Goal: Navigation & Orientation: Find specific page/section

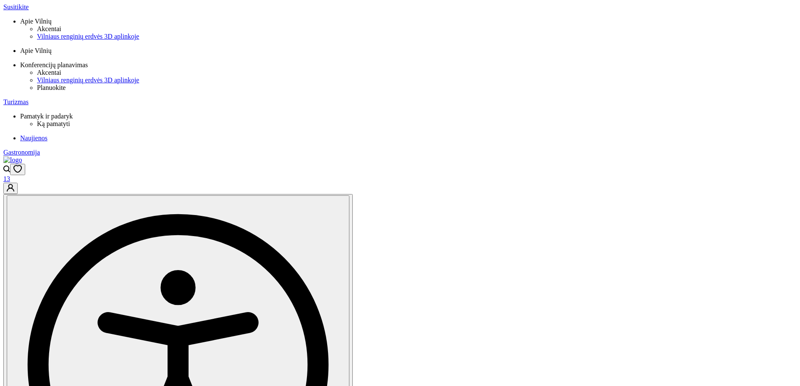
click at [22, 156] on link at bounding box center [12, 159] width 18 height 7
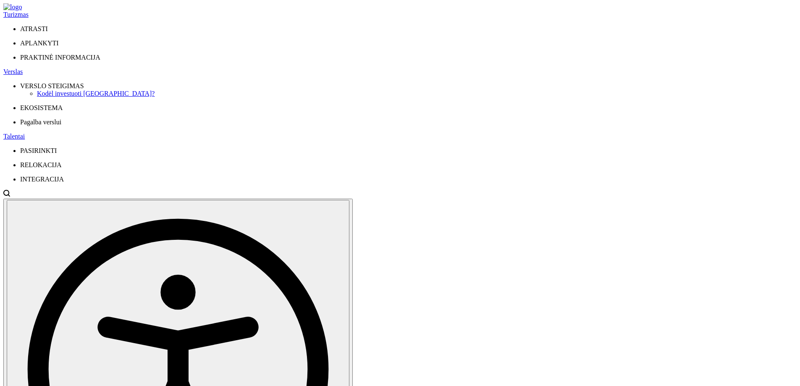
click at [483, 35] on button "En" at bounding box center [475, 30] width 13 height 9
